Goal: Information Seeking & Learning: Learn about a topic

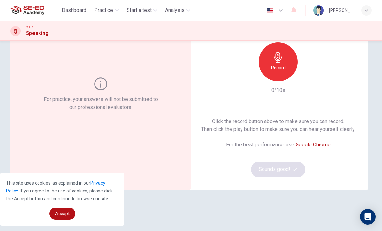
scroll to position [40, 0]
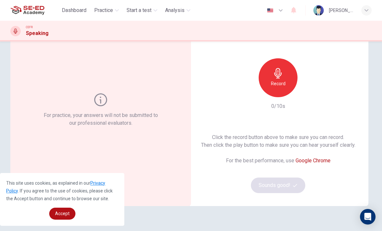
click at [277, 75] on icon "button" at bounding box center [277, 73] width 7 height 10
click at [290, 186] on button "Sounds good!" at bounding box center [278, 185] width 54 height 16
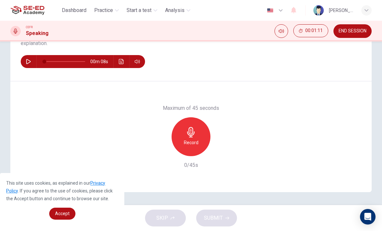
scroll to position [87, 0]
click at [197, 140] on h6 "Record" at bounding box center [191, 142] width 15 height 8
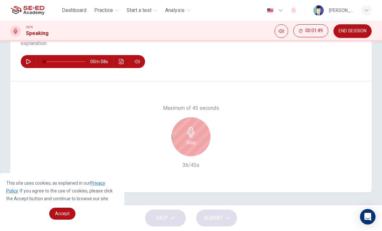
click at [196, 123] on div "Stop" at bounding box center [190, 136] width 39 height 39
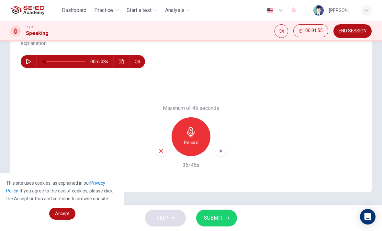
click at [223, 213] on button "SUBMIT" at bounding box center [216, 217] width 41 height 17
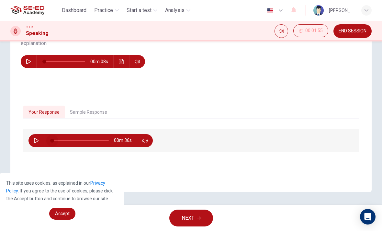
type input "10"
click at [79, 111] on button "Sample Response" at bounding box center [89, 112] width 48 height 14
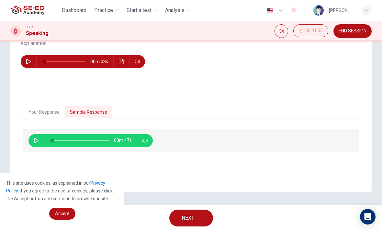
click at [109, 8] on span "Practice" at bounding box center [103, 10] width 19 height 8
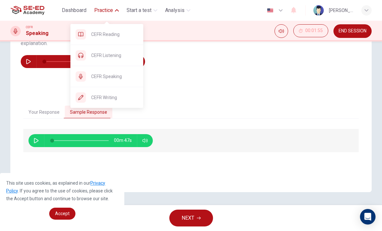
click at [118, 99] on span "CEFR Writing" at bounding box center [114, 98] width 47 height 8
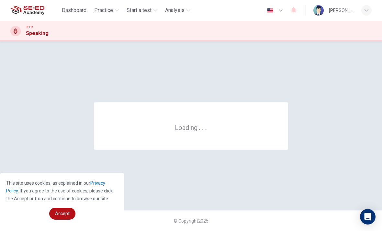
scroll to position [0, 0]
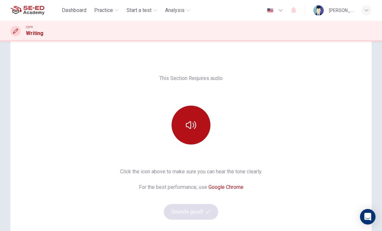
scroll to position [36, 0]
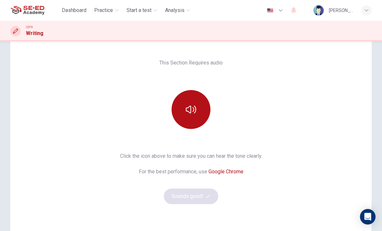
click at [194, 103] on button "button" at bounding box center [190, 109] width 39 height 39
click at [202, 195] on button "Sounds good!" at bounding box center [191, 196] width 54 height 16
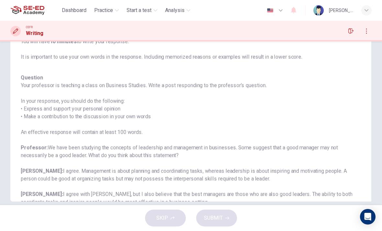
scroll to position [0, 0]
click at [112, 2] on div "Dashboard Practice Start a test Analysis English en ​ Chawin Thasum" at bounding box center [190, 10] width 361 height 21
click at [109, 9] on span "Practice" at bounding box center [103, 10] width 19 height 8
click at [109, 8] on span "Practice" at bounding box center [103, 10] width 19 height 8
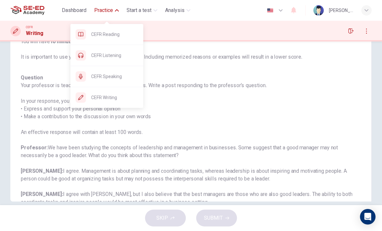
click at [86, 75] on div "CEFR Speaking" at bounding box center [112, 76] width 52 height 8
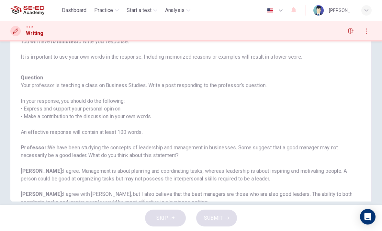
click at [110, 7] on span "Practice" at bounding box center [103, 10] width 19 height 8
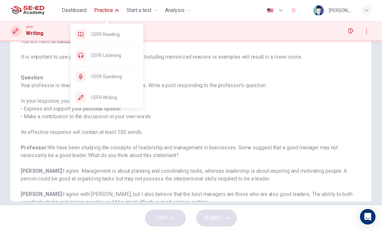
click at [78, 79] on div at bounding box center [81, 76] width 10 height 10
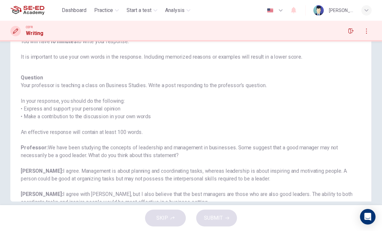
click at [113, 11] on span "Practice" at bounding box center [103, 10] width 19 height 8
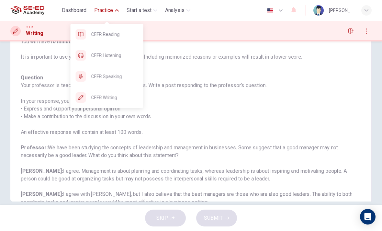
click at [117, 73] on span "CEFR Speaking" at bounding box center [114, 76] width 47 height 8
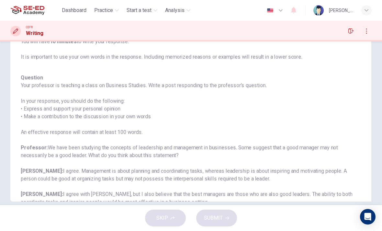
click at [115, 6] on button "Practice" at bounding box center [107, 11] width 30 height 12
click at [103, 9] on span "Practice" at bounding box center [103, 10] width 19 height 8
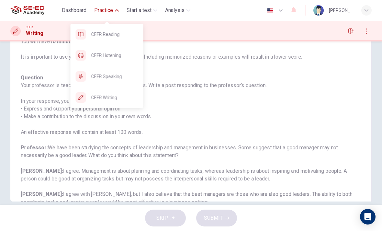
click at [96, 74] on span "CEFR Speaking" at bounding box center [114, 76] width 47 height 8
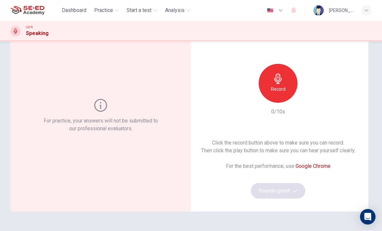
scroll to position [35, 0]
click at [280, 95] on div "Record" at bounding box center [278, 82] width 39 height 39
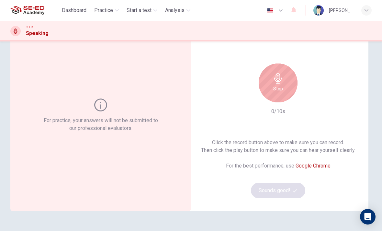
click at [290, 184] on div "Click the record button above to make sure you can record. Then click the play …" at bounding box center [278, 168] width 154 height 60
click at [290, 183] on div "Click the record button above to make sure you can record. Then click the play …" at bounding box center [278, 168] width 154 height 60
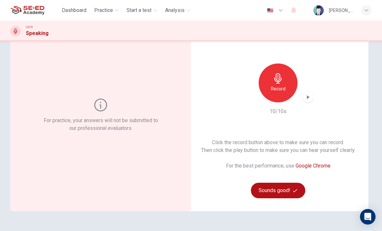
click at [285, 186] on button "Sounds good!" at bounding box center [278, 191] width 54 height 16
